Goal: Information Seeking & Learning: Learn about a topic

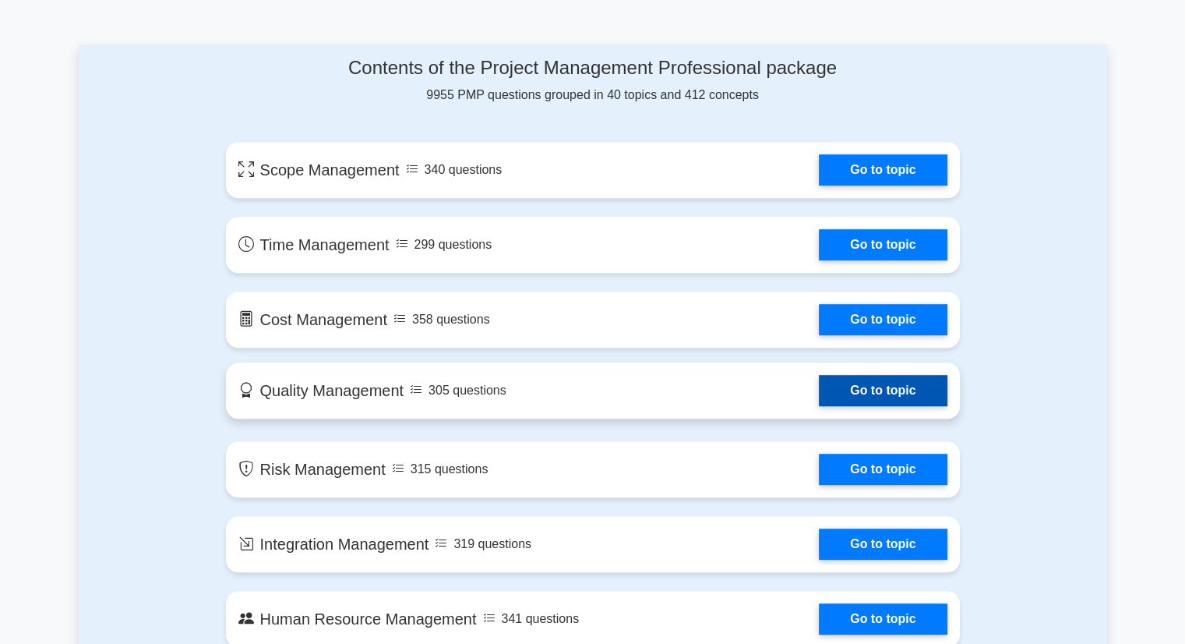
scroll to position [779, 0]
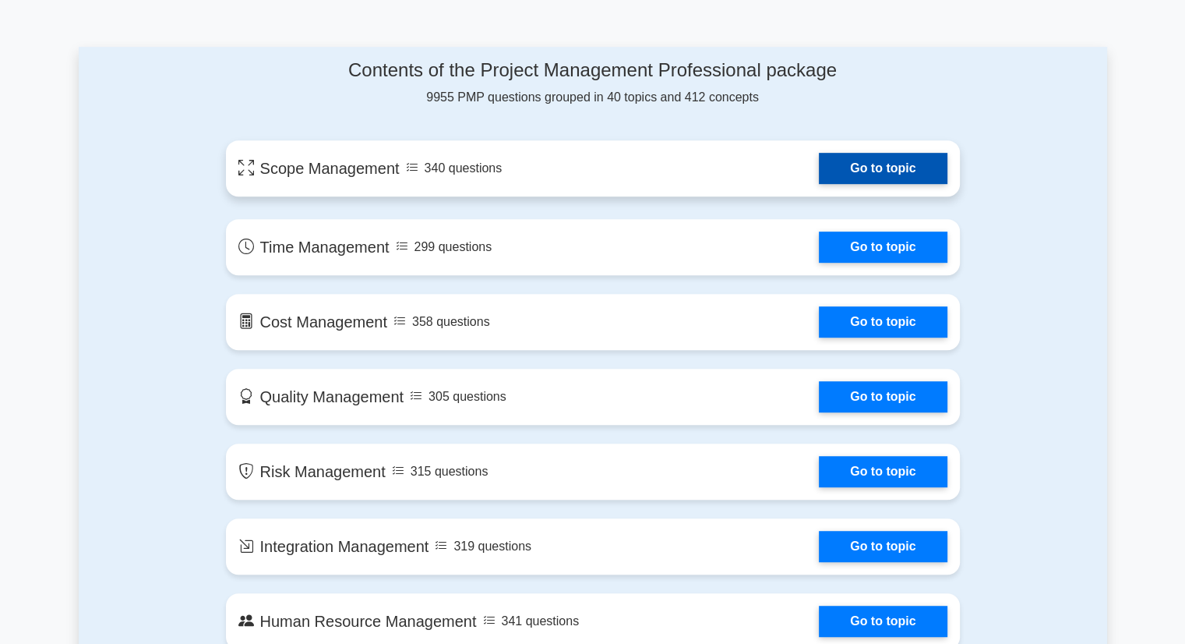
click at [867, 174] on link "Go to topic" at bounding box center [883, 168] width 128 height 31
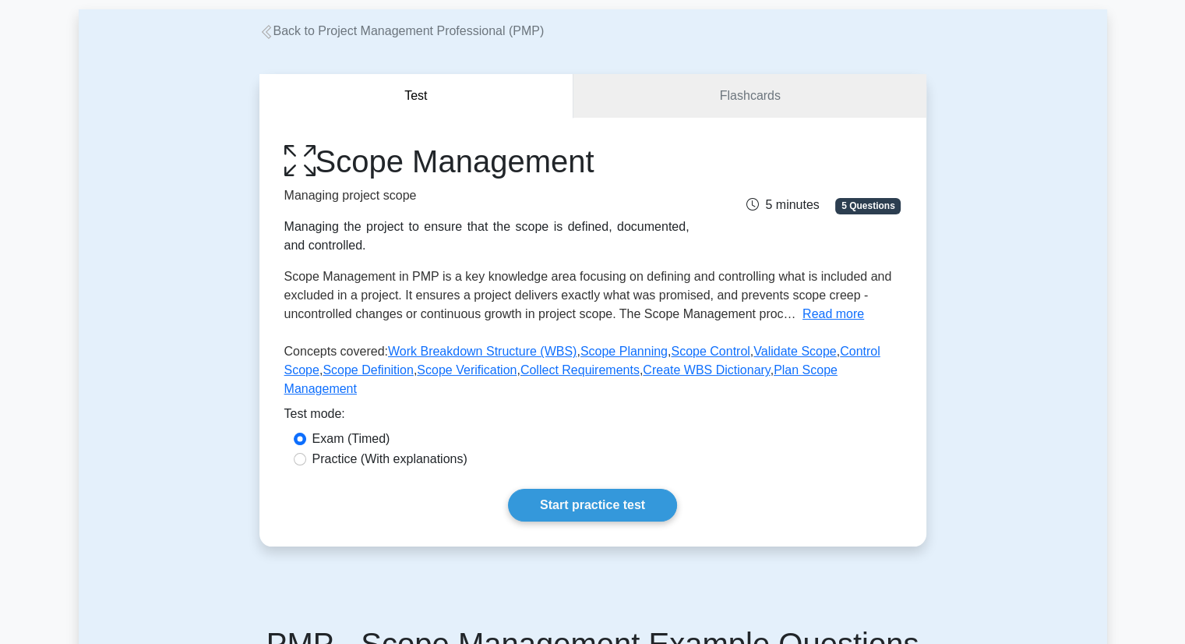
scroll to position [156, 0]
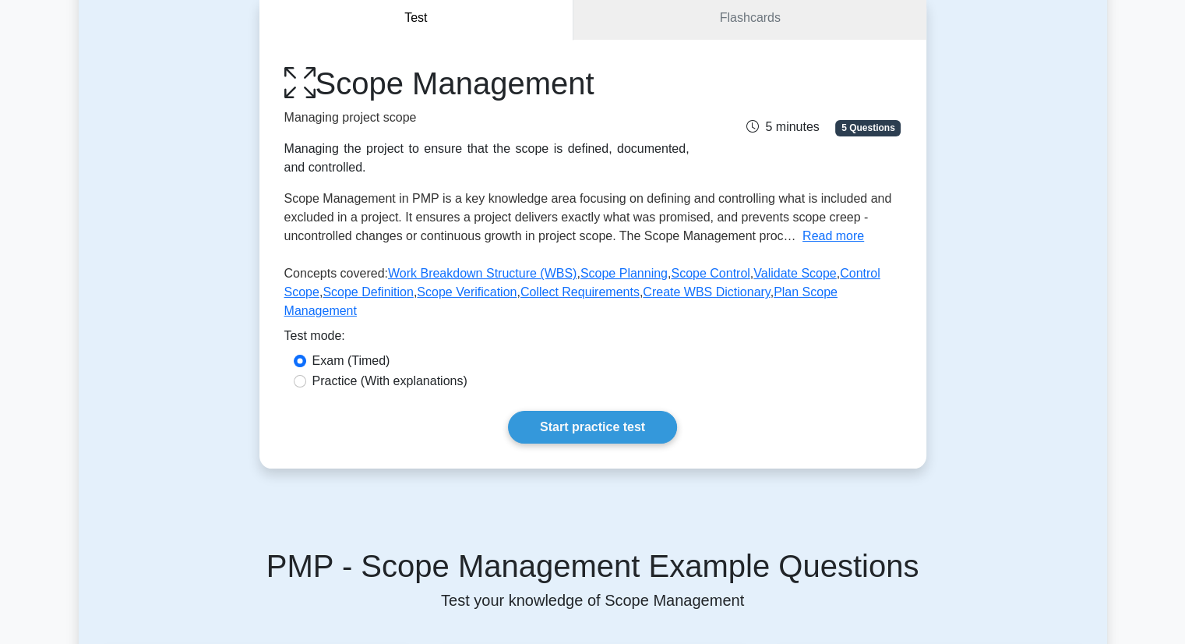
click at [345, 372] on label "Practice (With explanations)" at bounding box center [390, 381] width 155 height 19
click at [306, 375] on input "Practice (With explanations)" at bounding box center [300, 381] width 12 height 12
radio input "true"
click at [599, 411] on link "Start practice test" at bounding box center [592, 427] width 169 height 33
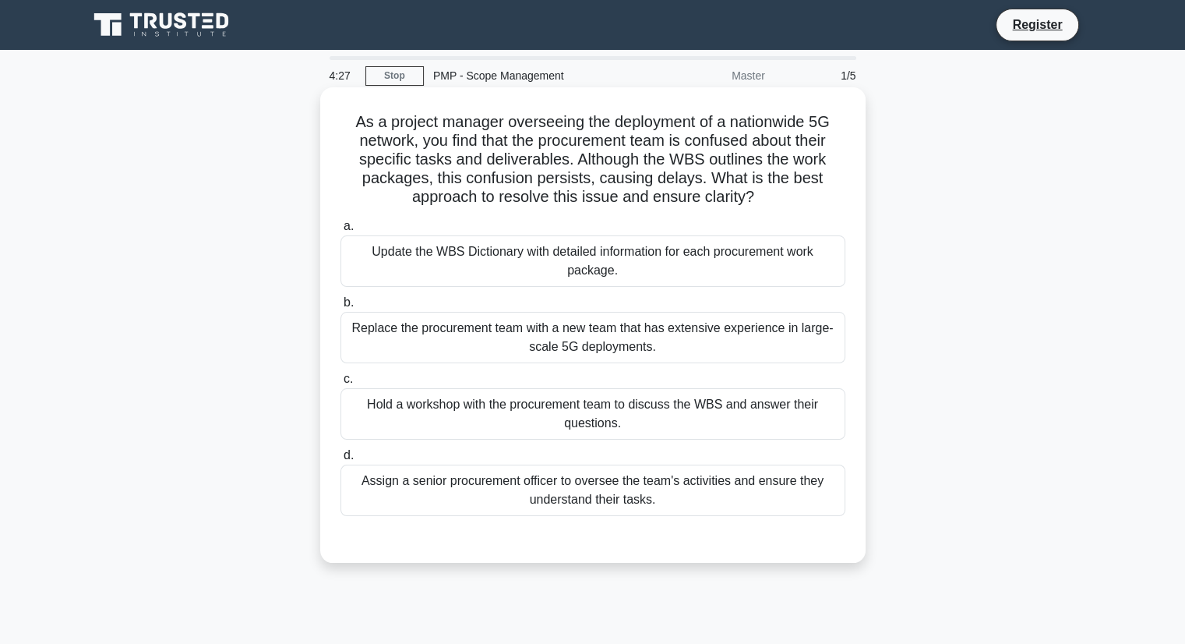
click at [681, 400] on div "Hold a workshop with the procurement team to discuss the WBS and answer their q…" at bounding box center [593, 413] width 505 height 51
click at [341, 384] on input "c. Hold a workshop with the procurement team to discuss the WBS and answer thei…" at bounding box center [341, 379] width 0 height 10
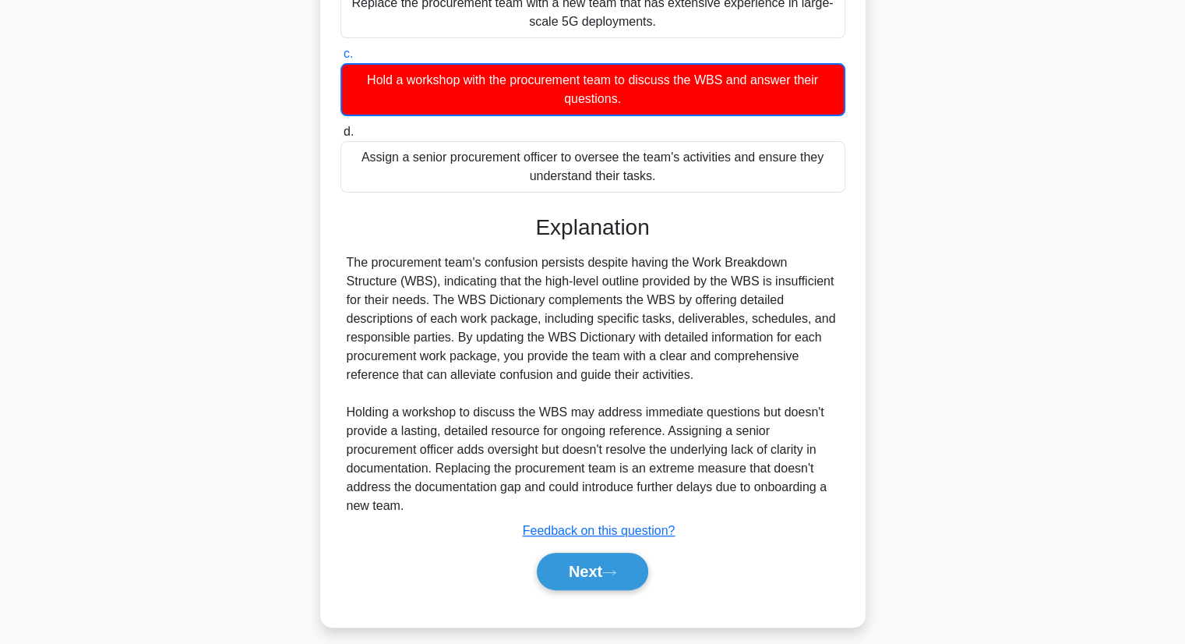
scroll to position [337, 0]
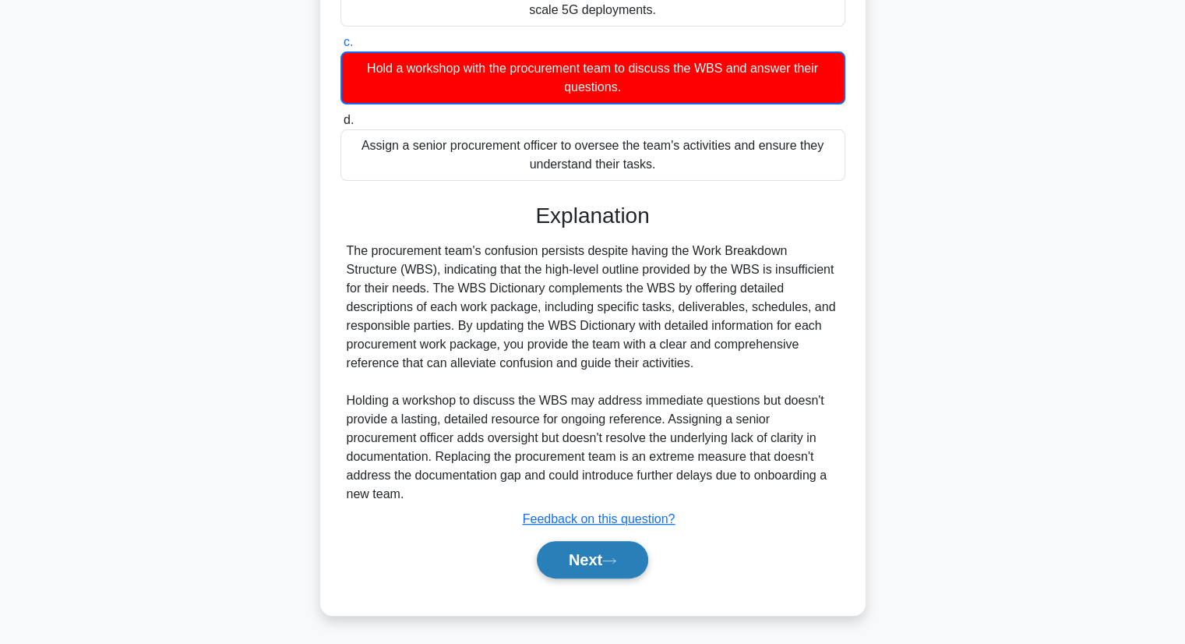
click at [592, 559] on button "Next" at bounding box center [592, 559] width 111 height 37
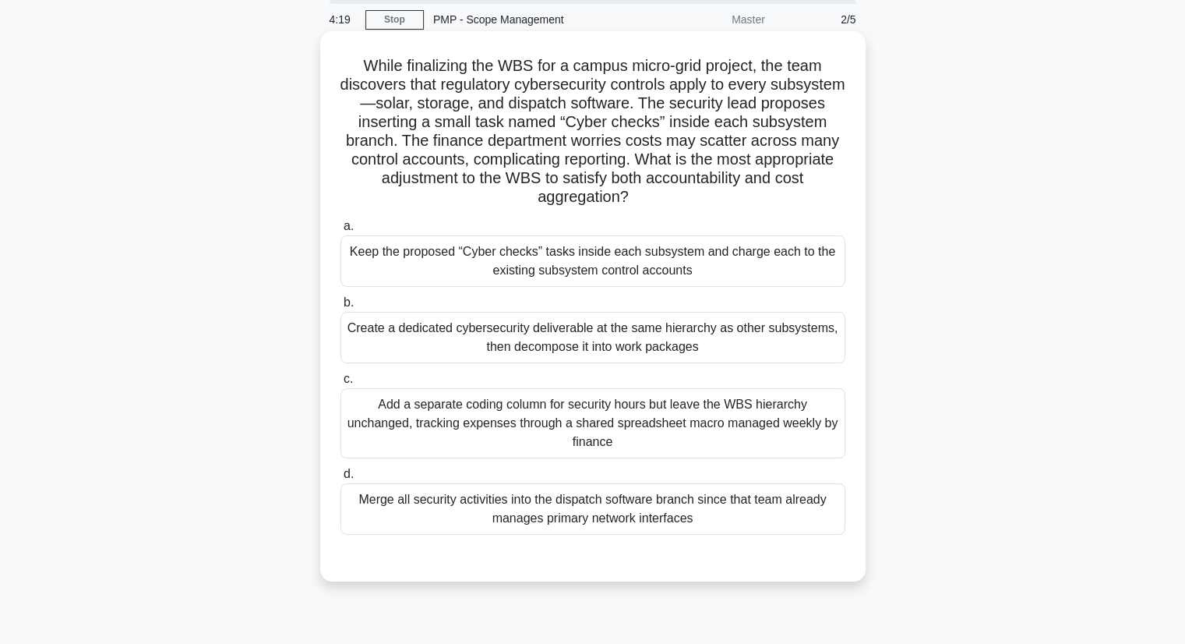
scroll to position [43, 0]
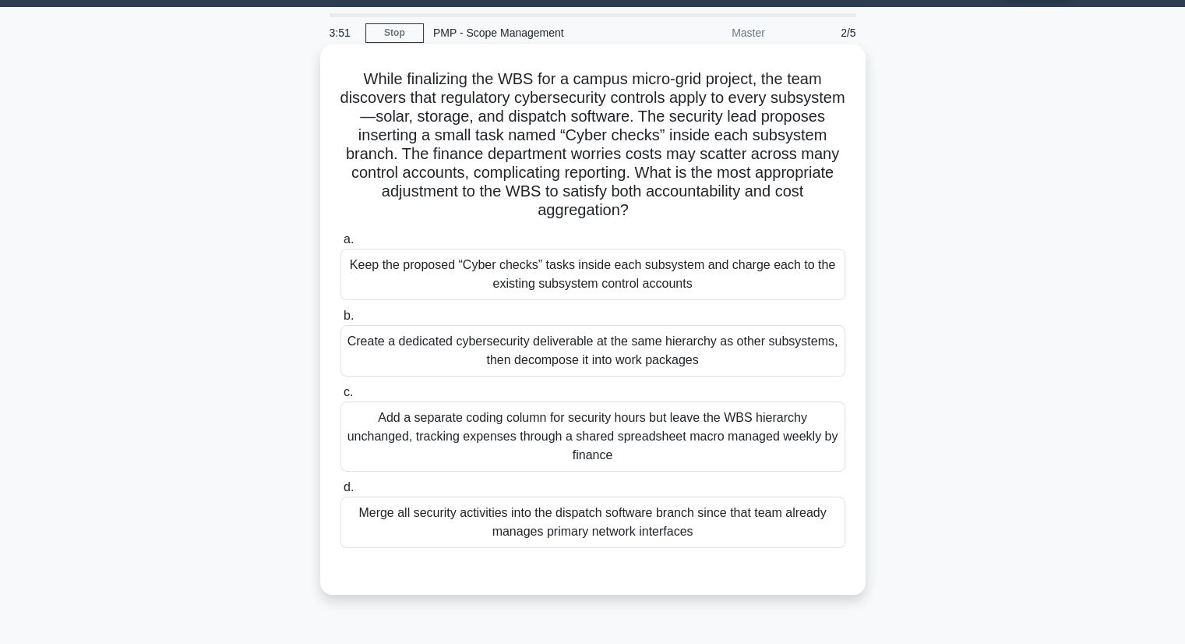
click at [659, 449] on div "Add a separate coding column for security hours but leave the WBS hierarchy unc…" at bounding box center [593, 436] width 505 height 70
click at [341, 398] on input "c. Add a separate coding column for security hours but leave the WBS hierarchy …" at bounding box center [341, 392] width 0 height 10
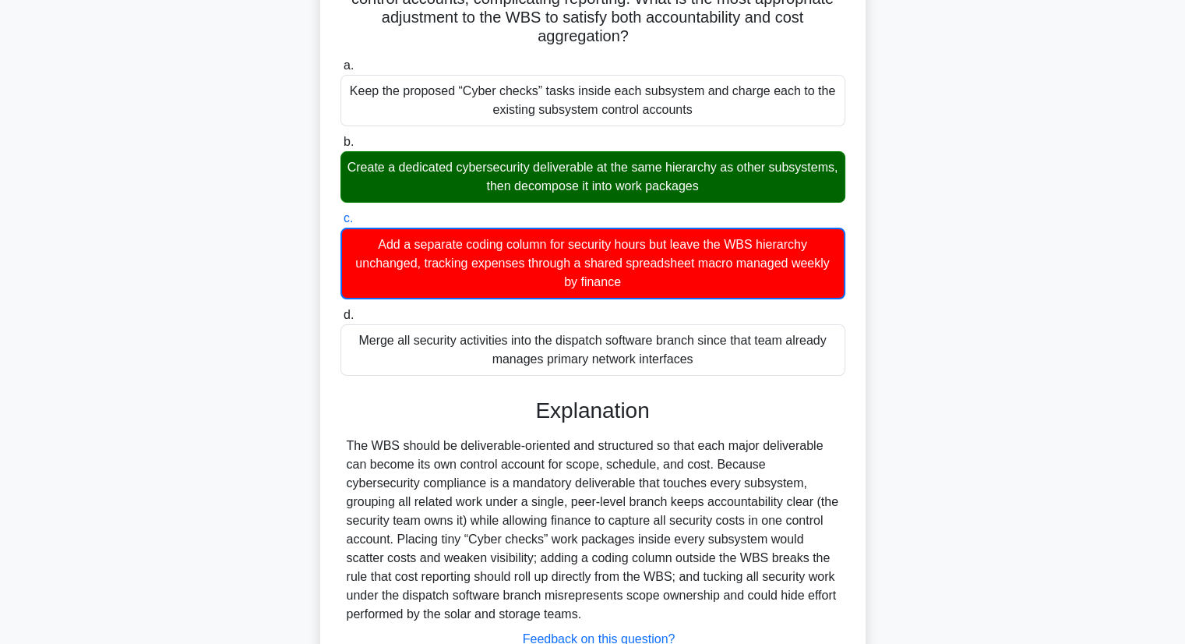
scroll to position [337, 0]
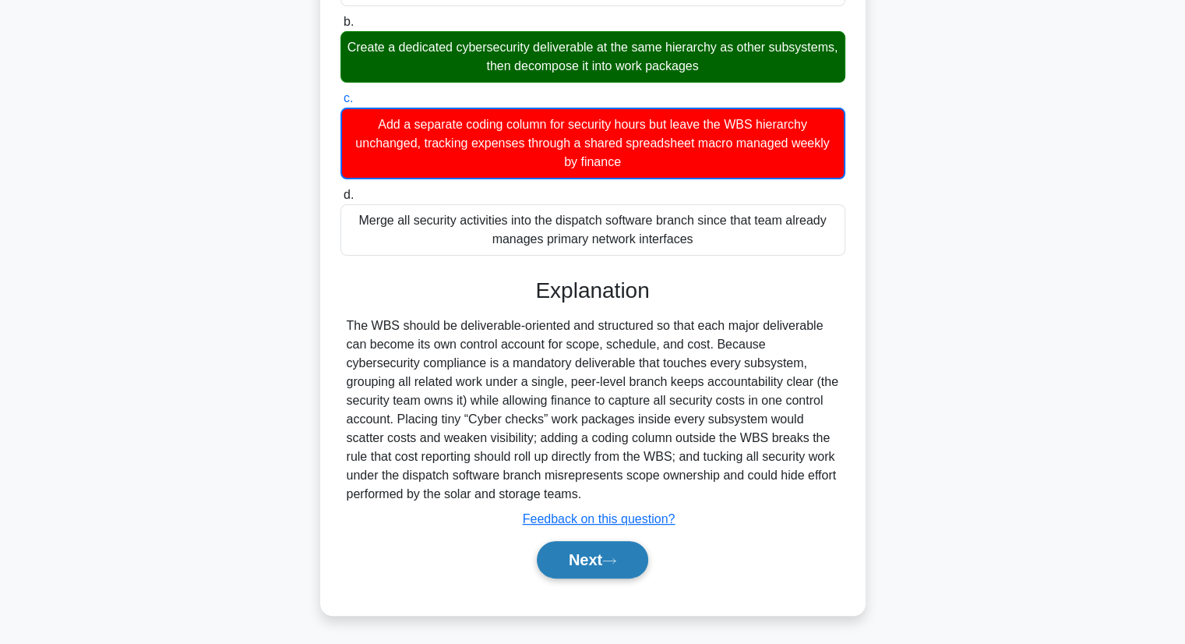
click at [571, 564] on button "Next" at bounding box center [592, 559] width 111 height 37
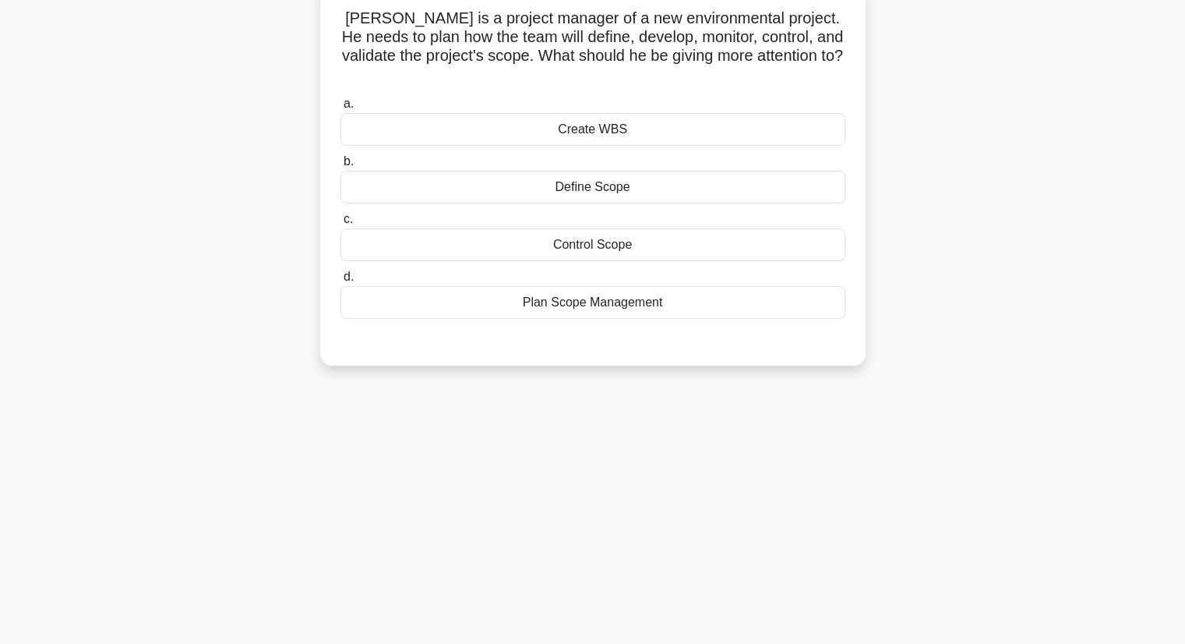
scroll to position [0, 0]
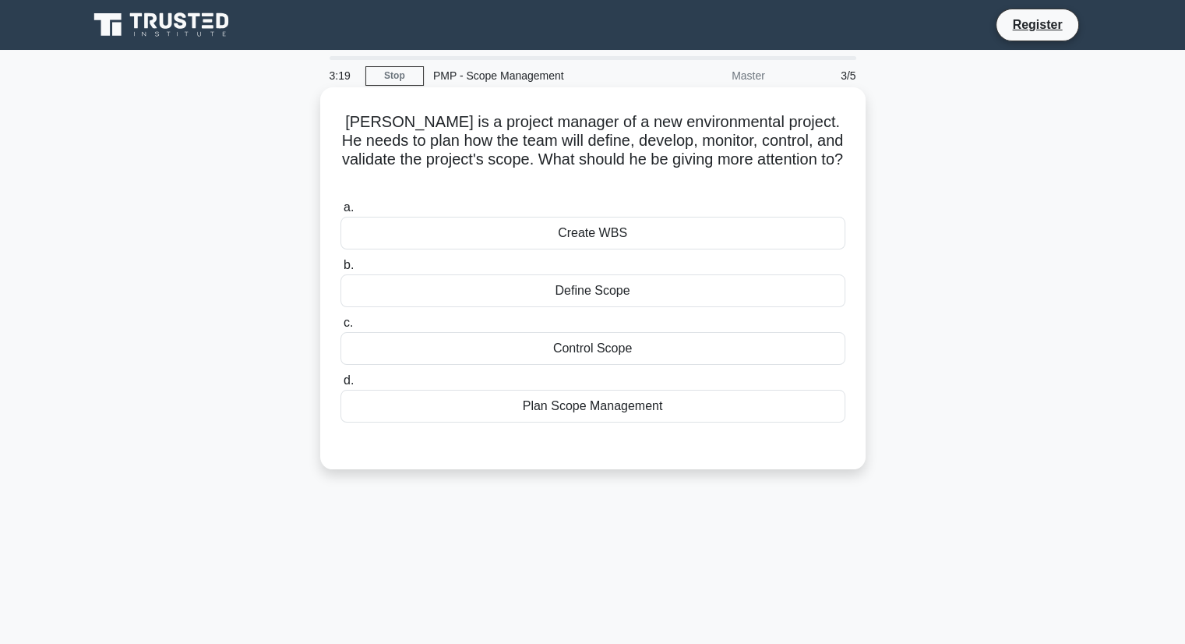
click at [561, 390] on div "Plan Scope Management" at bounding box center [593, 406] width 505 height 33
click at [341, 386] on input "d. Plan Scope Management" at bounding box center [341, 381] width 0 height 10
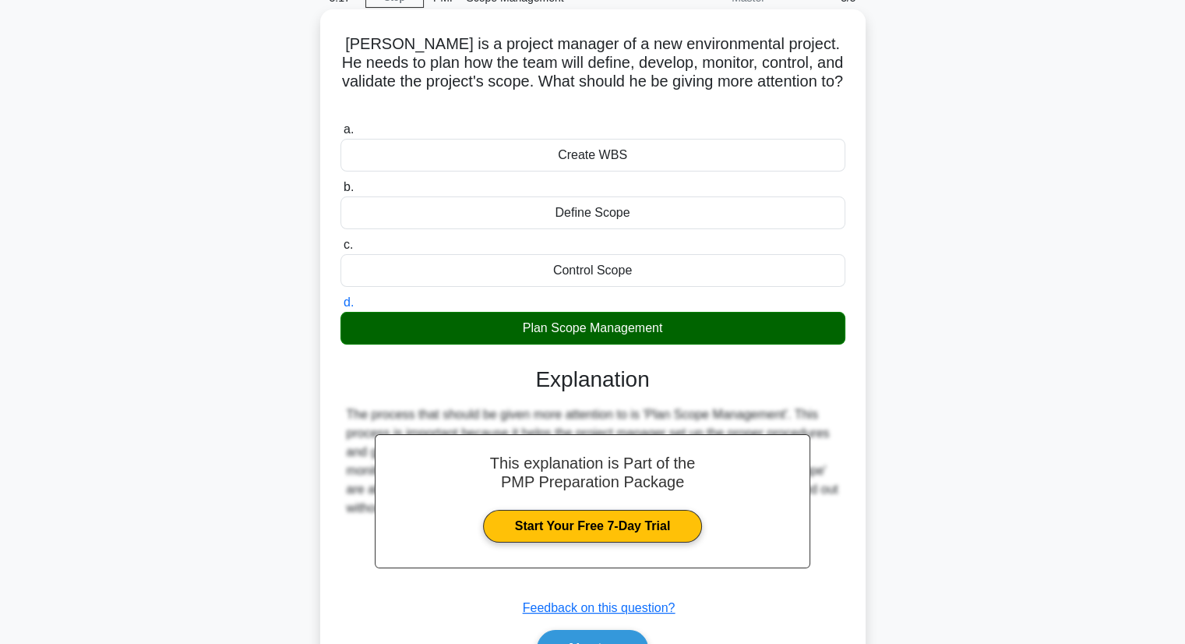
scroll to position [156, 0]
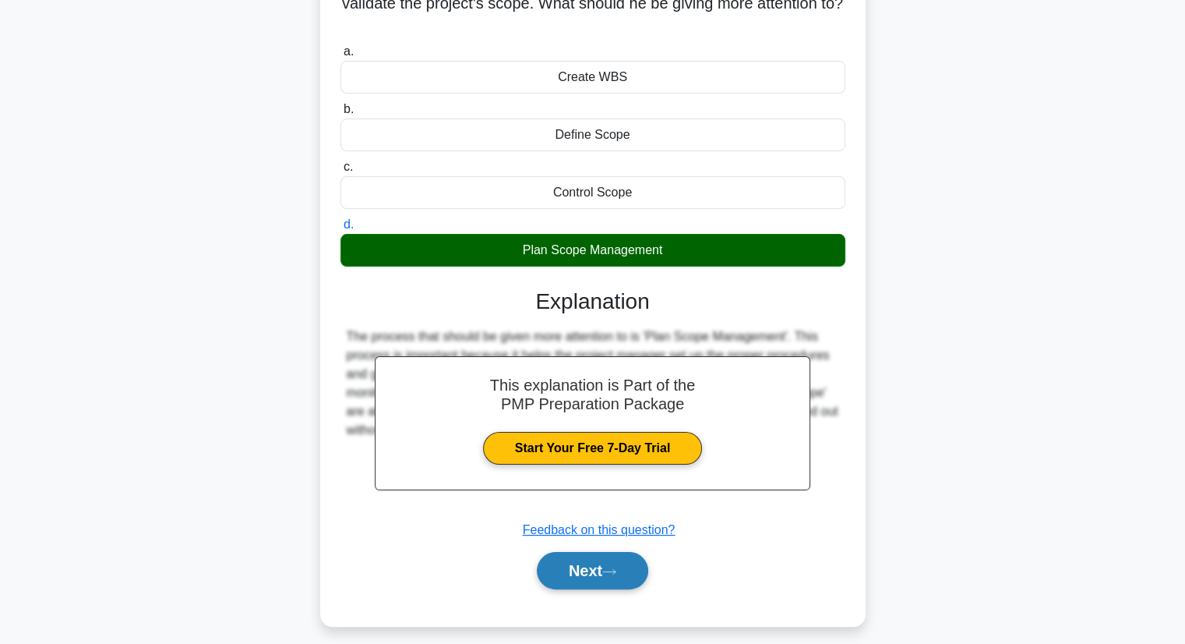
click at [560, 562] on button "Next" at bounding box center [592, 570] width 111 height 37
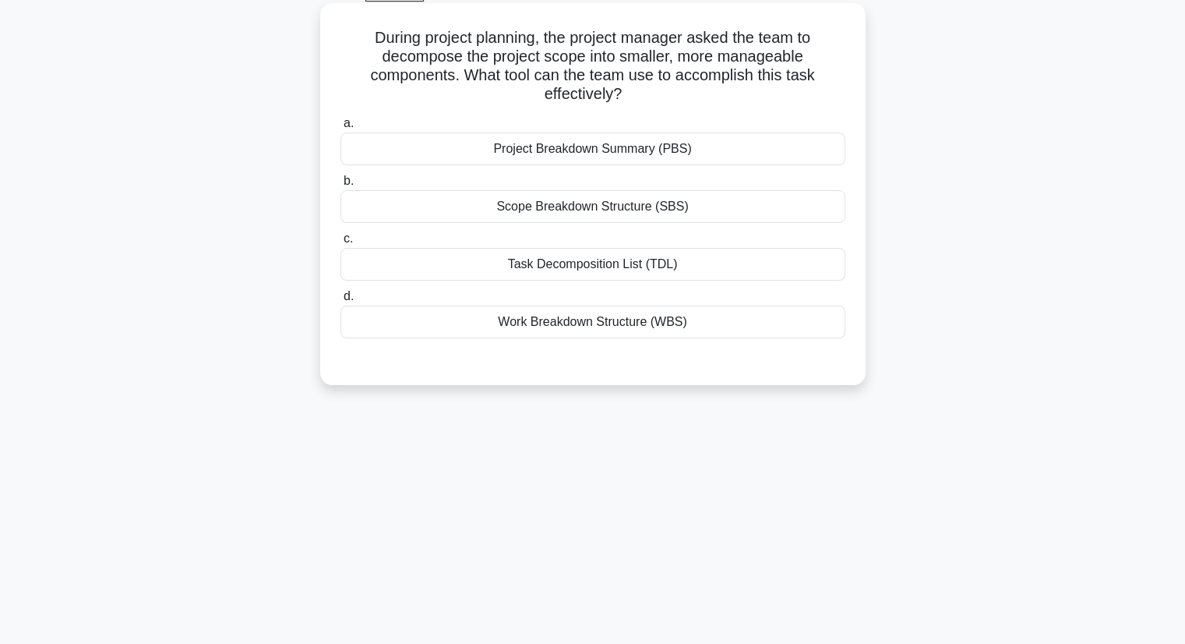
scroll to position [0, 0]
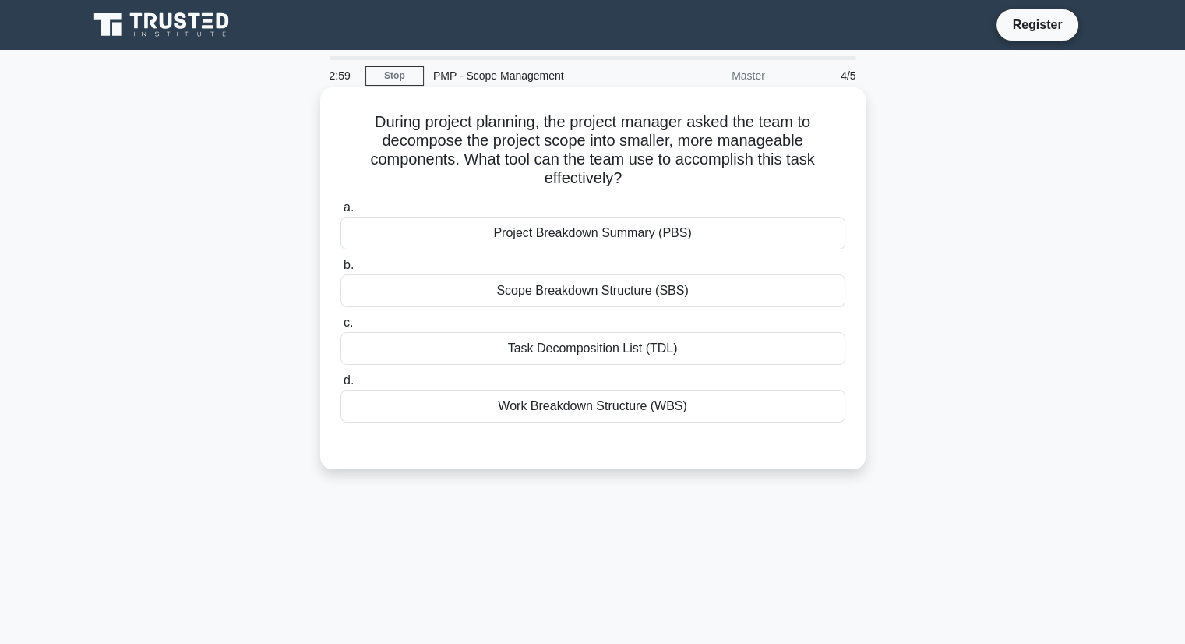
click at [553, 281] on div "Scope Breakdown Structure (SBS)" at bounding box center [593, 290] width 505 height 33
click at [341, 270] on input "b. Scope Breakdown Structure (SBS)" at bounding box center [341, 265] width 0 height 10
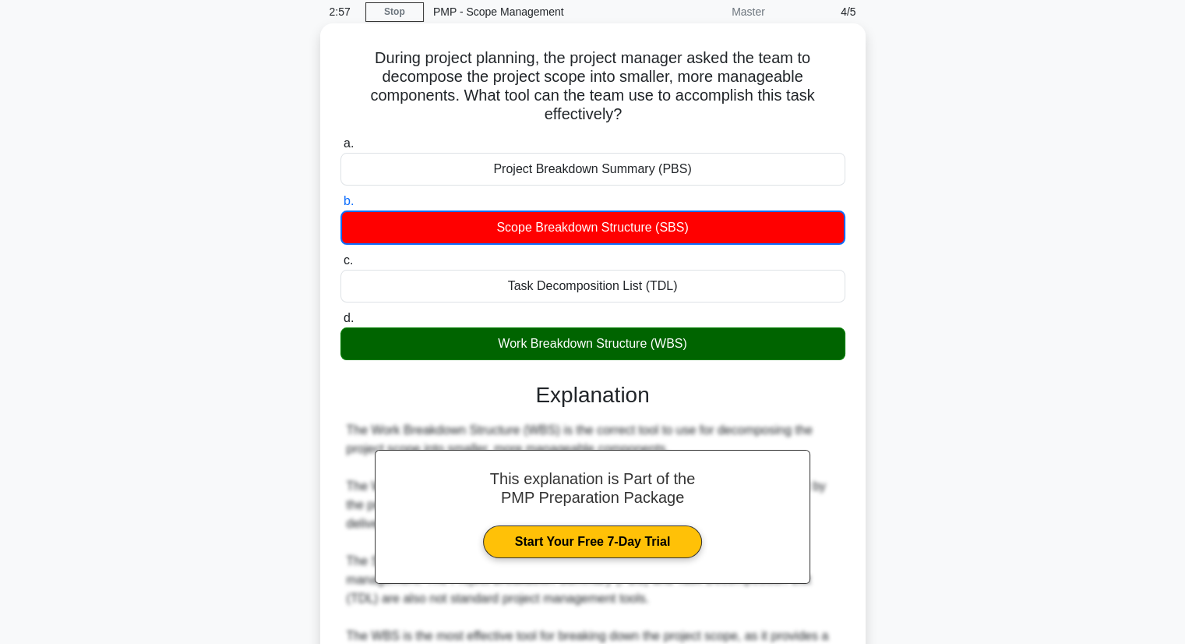
scroll to position [262, 0]
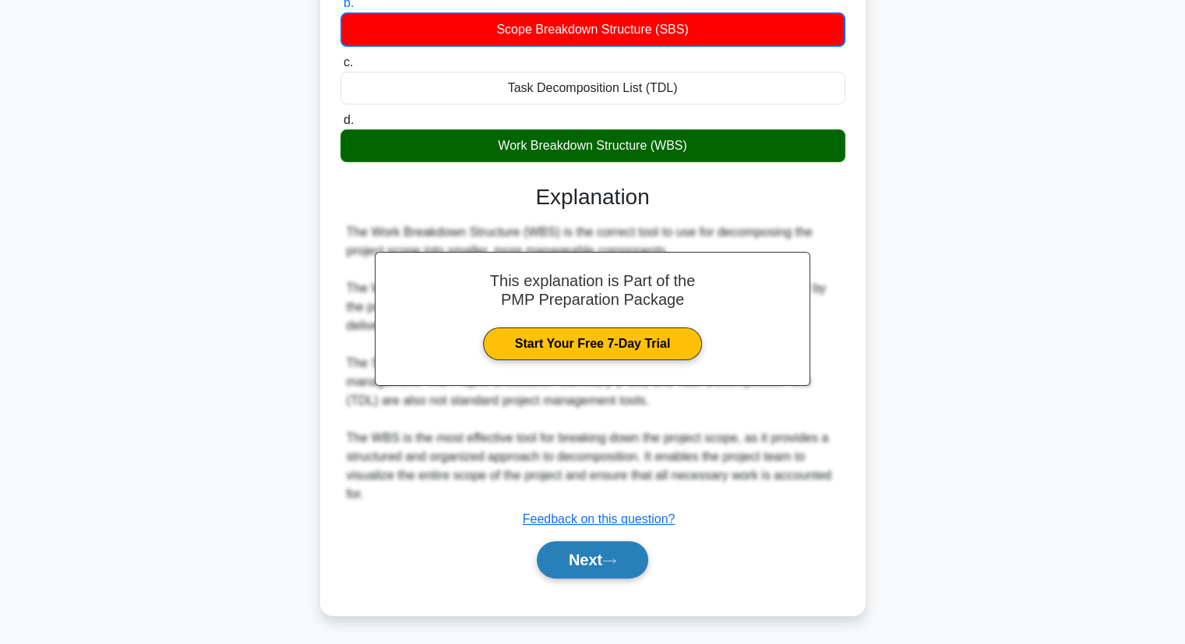
click at [567, 568] on button "Next" at bounding box center [592, 559] width 111 height 37
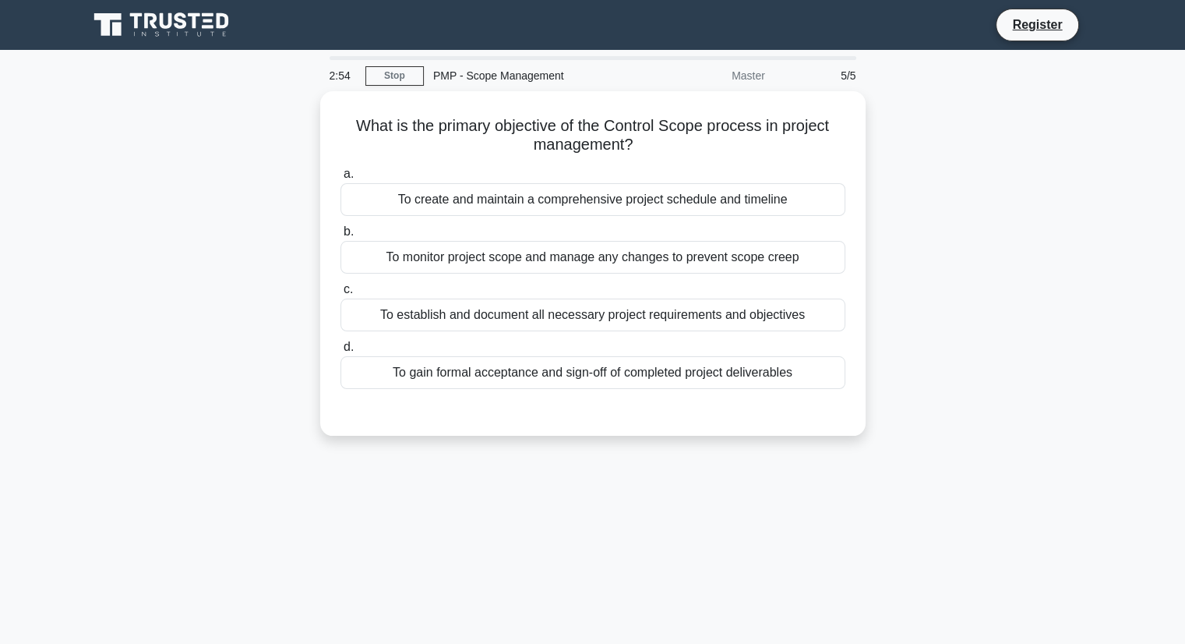
scroll to position [0, 0]
